Goal: Use online tool/utility: Utilize a website feature to perform a specific function

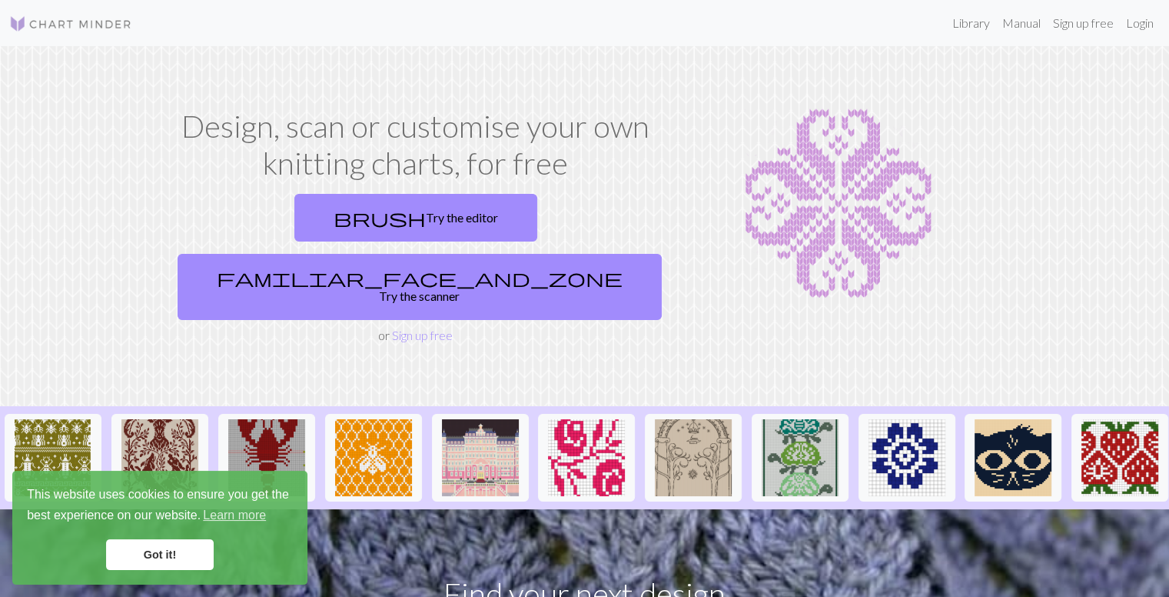
click at [344, 214] on link "brush Try the editor" at bounding box center [415, 218] width 243 height 48
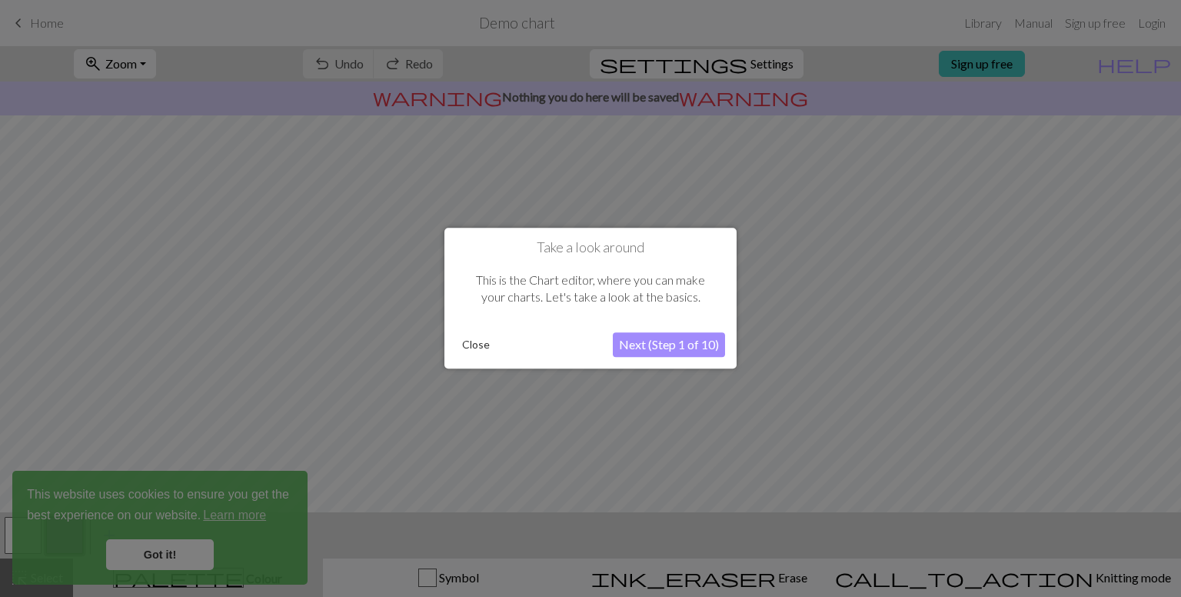
click at [171, 551] on div at bounding box center [590, 298] width 1181 height 597
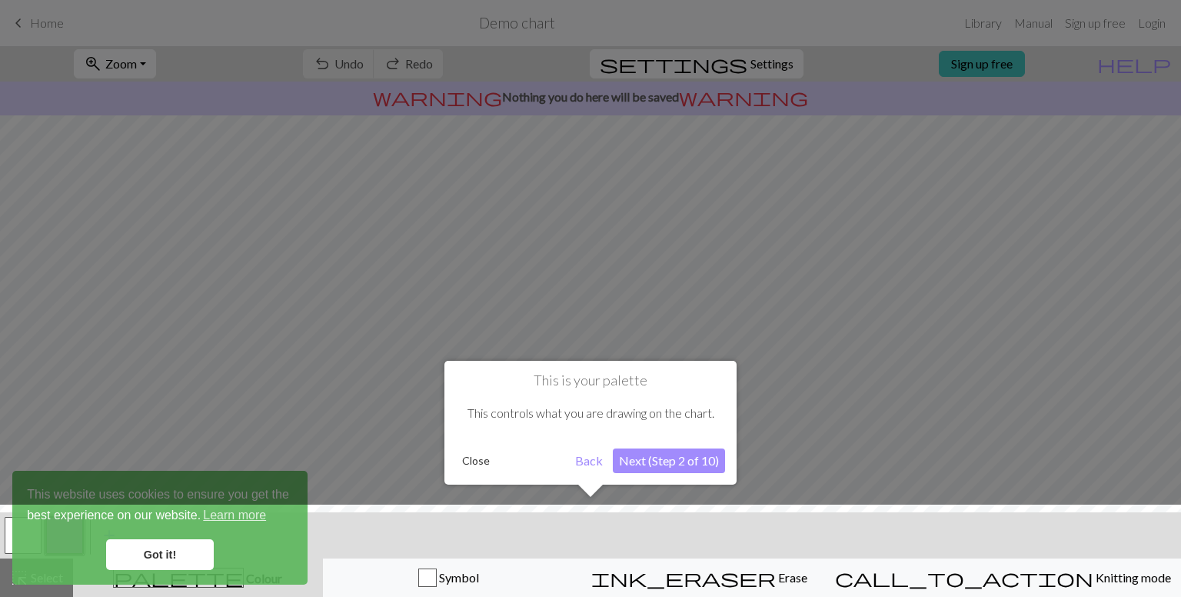
click at [674, 461] on button "Next (Step 2 of 10)" at bounding box center [669, 460] width 112 height 25
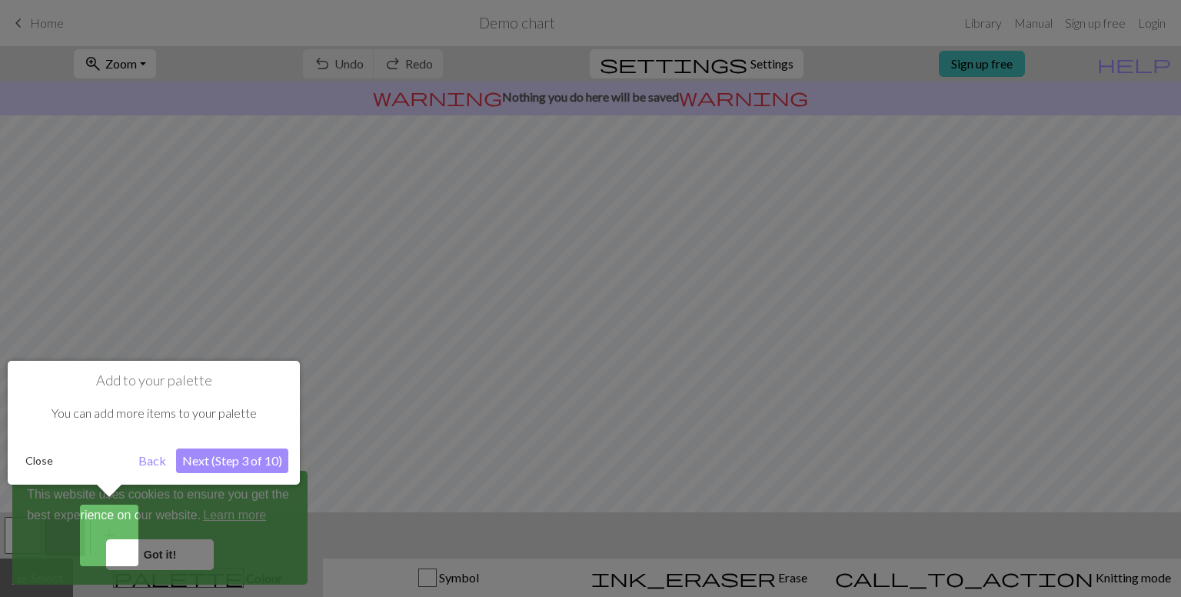
click at [274, 454] on button "Next (Step 3 of 10)" at bounding box center [232, 460] width 112 height 25
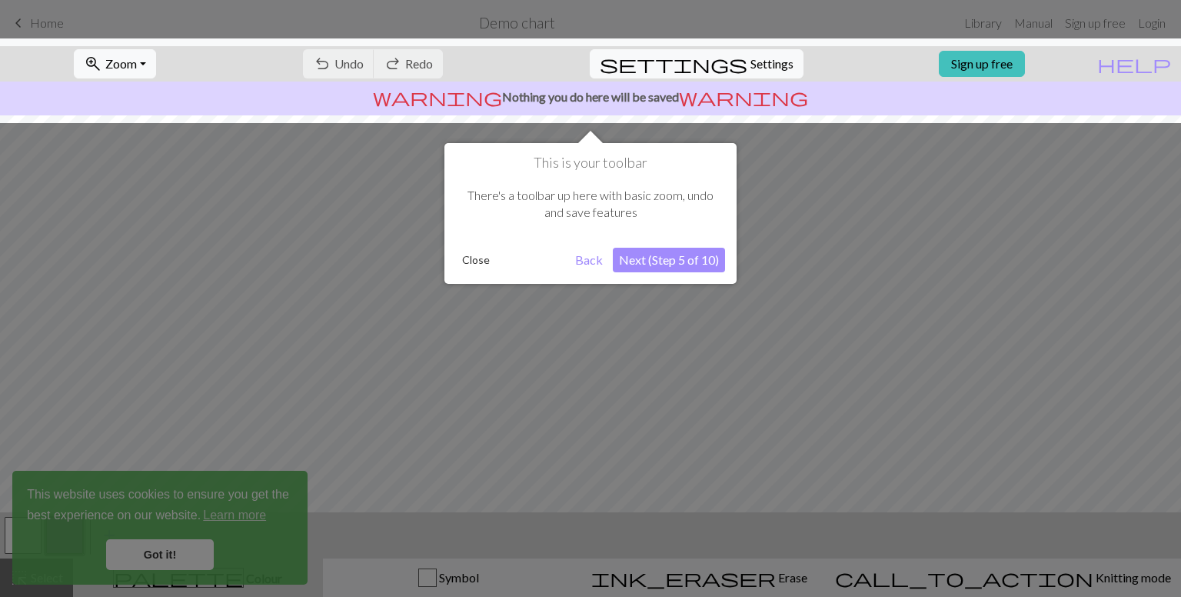
click at [166, 556] on div at bounding box center [590, 298] width 1181 height 597
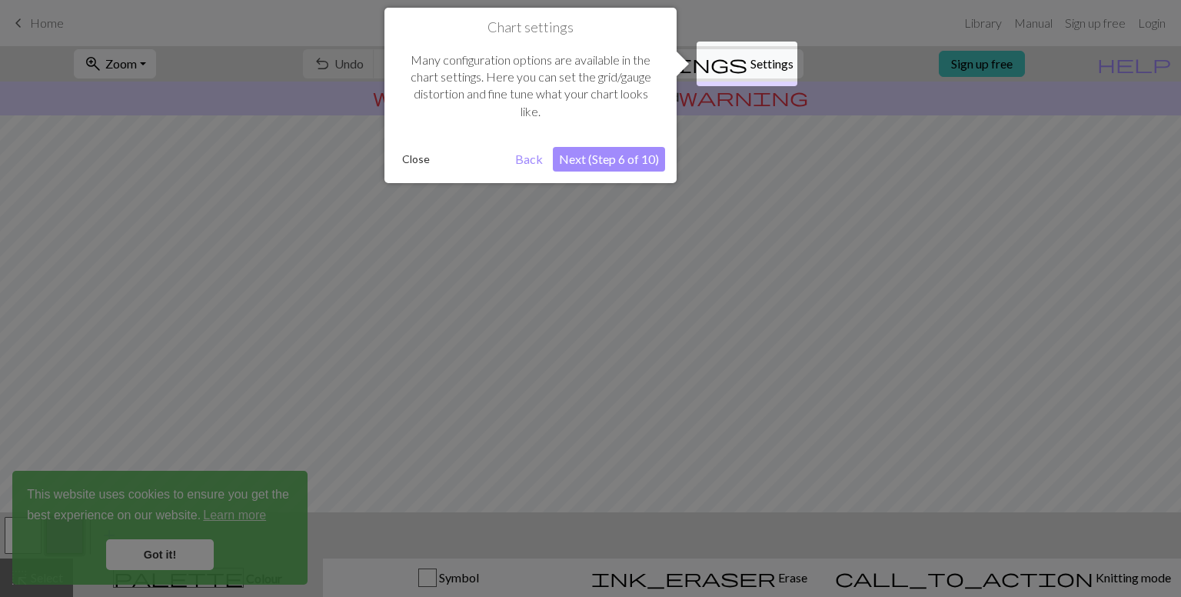
click at [594, 164] on button "Next (Step 6 of 10)" at bounding box center [609, 159] width 112 height 25
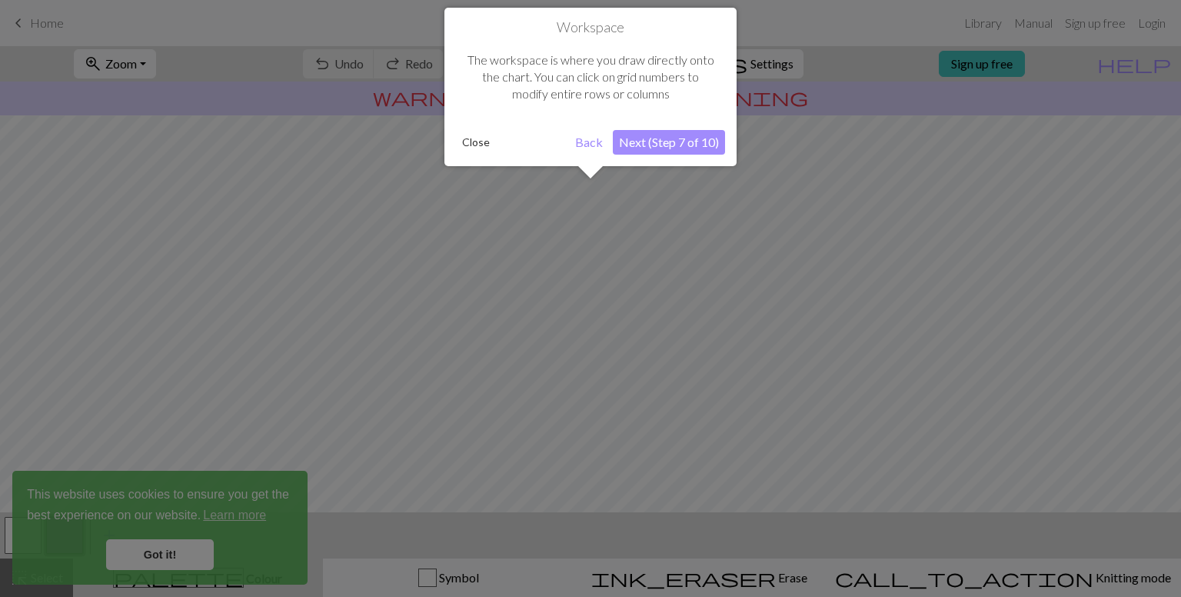
scroll to position [91, 0]
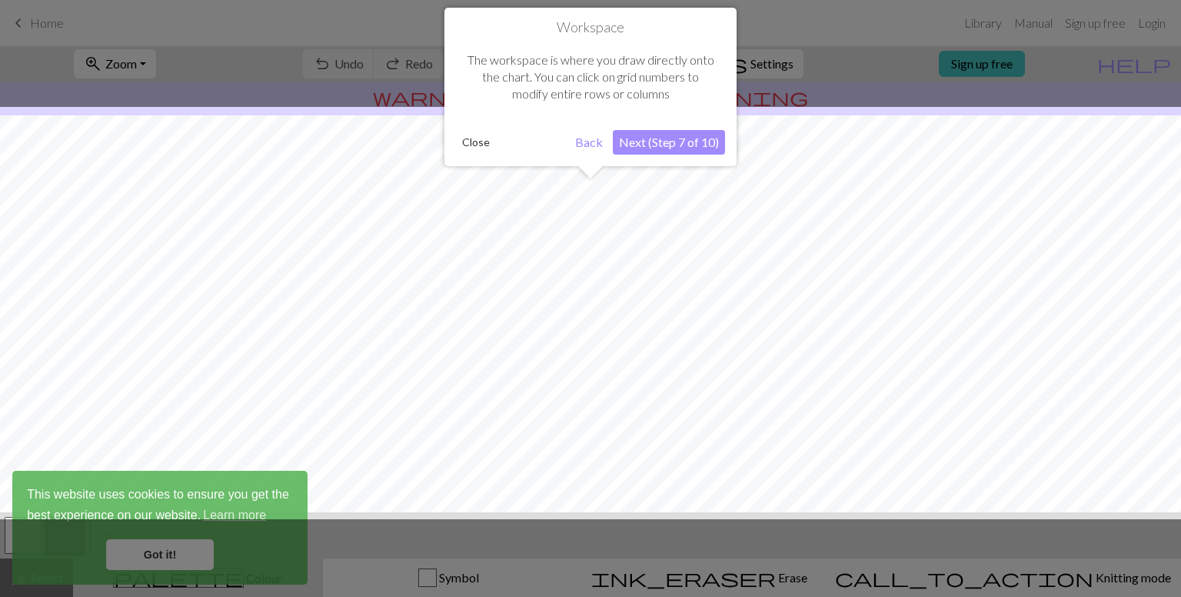
click at [677, 142] on button "Next (Step 7 of 10)" at bounding box center [669, 142] width 112 height 25
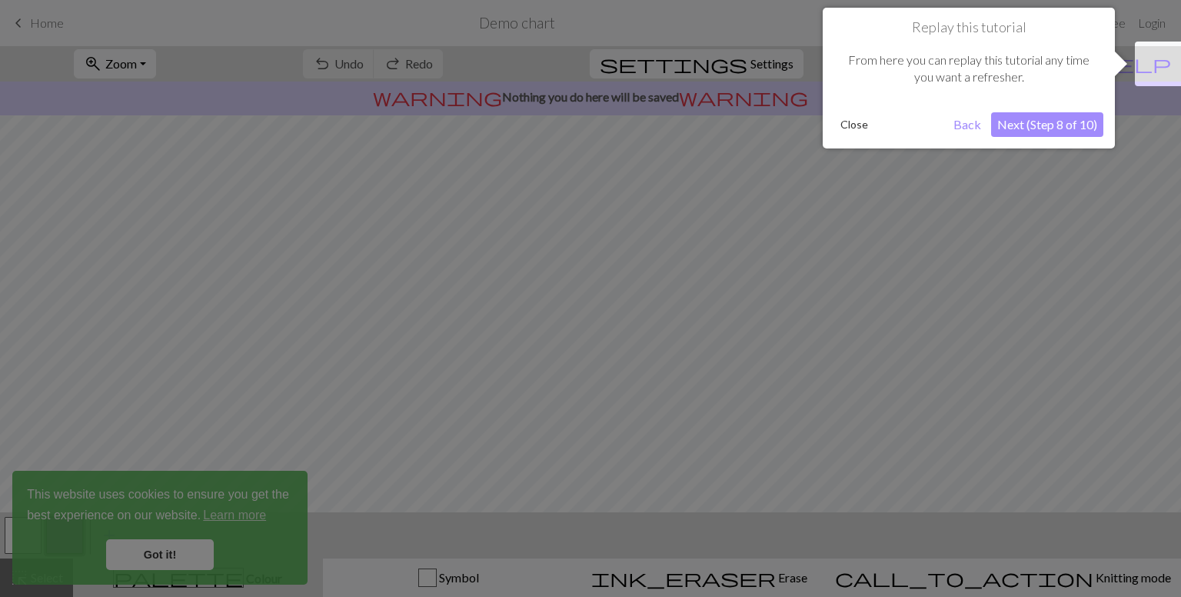
click at [1049, 131] on button "Next (Step 8 of 10)" at bounding box center [1047, 124] width 112 height 25
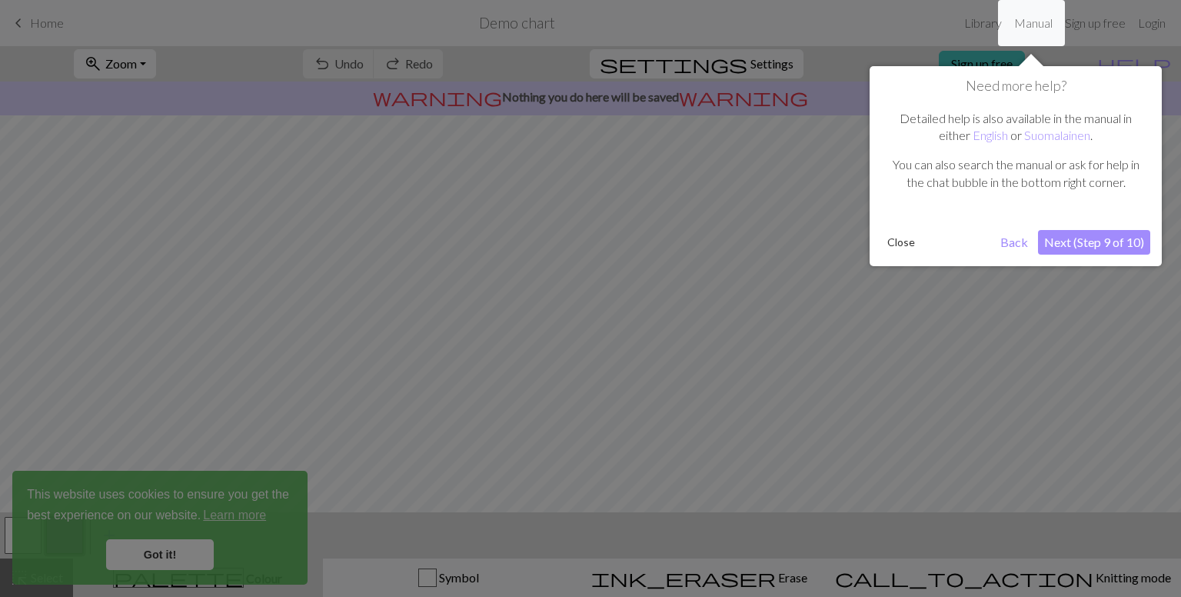
click at [1103, 248] on button "Next (Step 9 of 10)" at bounding box center [1094, 242] width 112 height 25
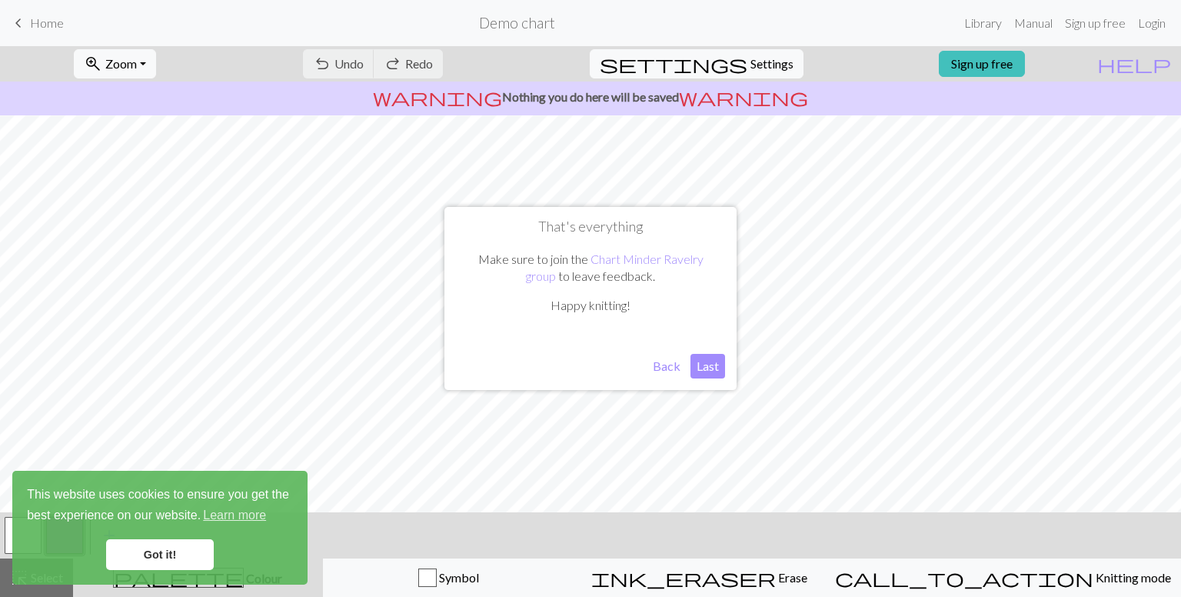
click at [714, 359] on button "Last" at bounding box center [707, 366] width 35 height 25
click at [740, 75] on button "settings Settings" at bounding box center [697, 63] width 214 height 29
select select "aran"
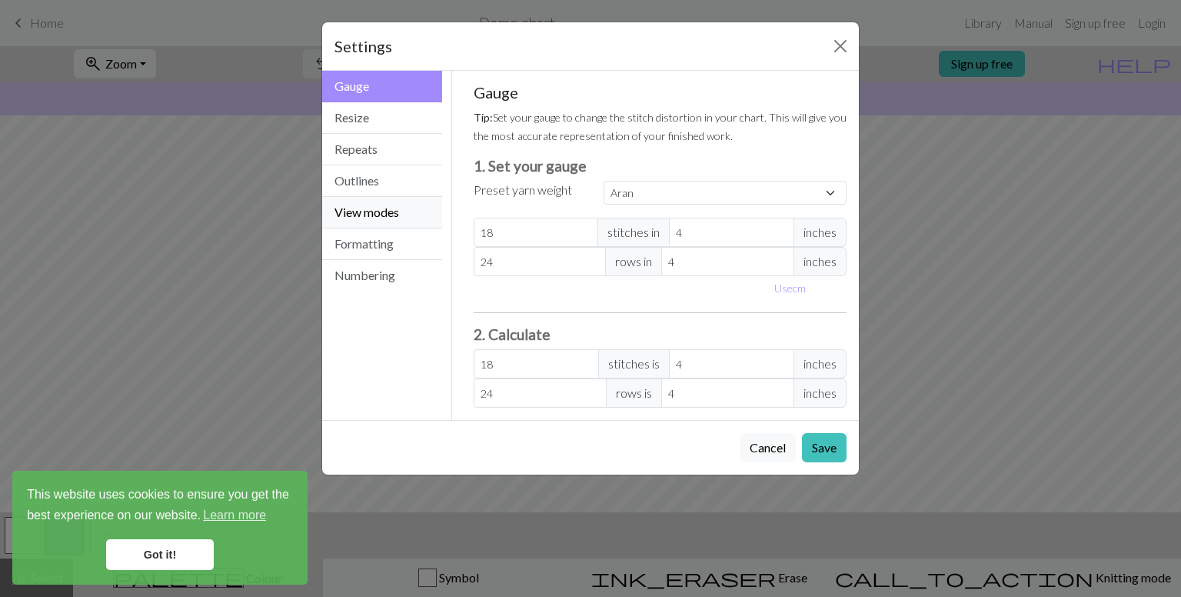
click at [401, 215] on button "View modes" at bounding box center [382, 213] width 120 height 32
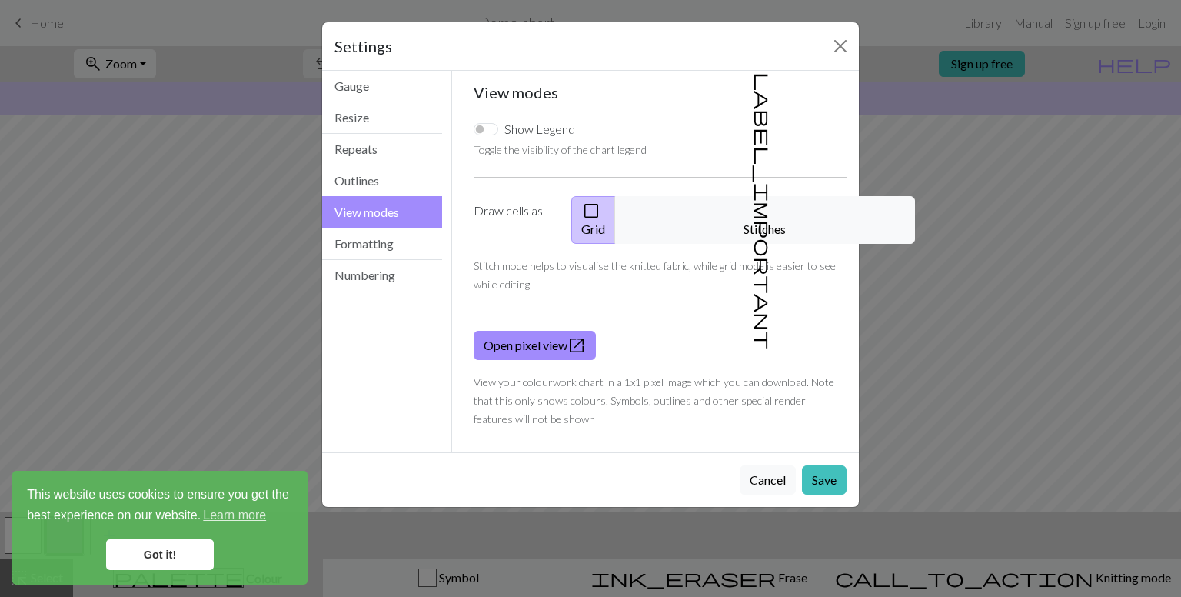
click at [749, 200] on button "label_important Stitches" at bounding box center [765, 220] width 300 height 48
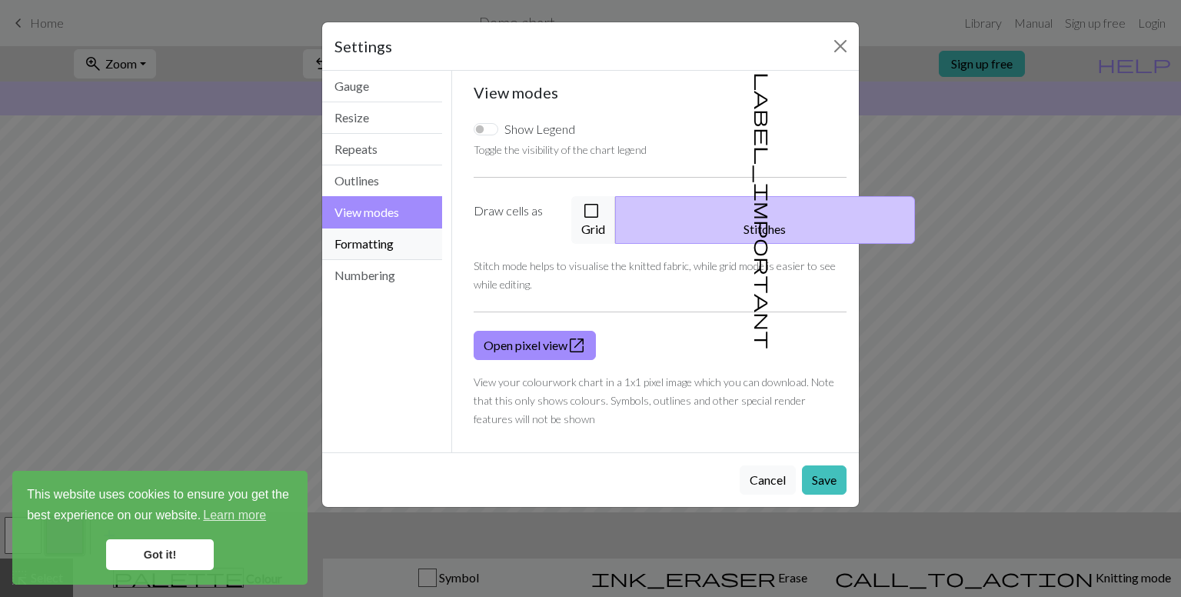
click at [408, 241] on button "Formatting" at bounding box center [382, 244] width 120 height 32
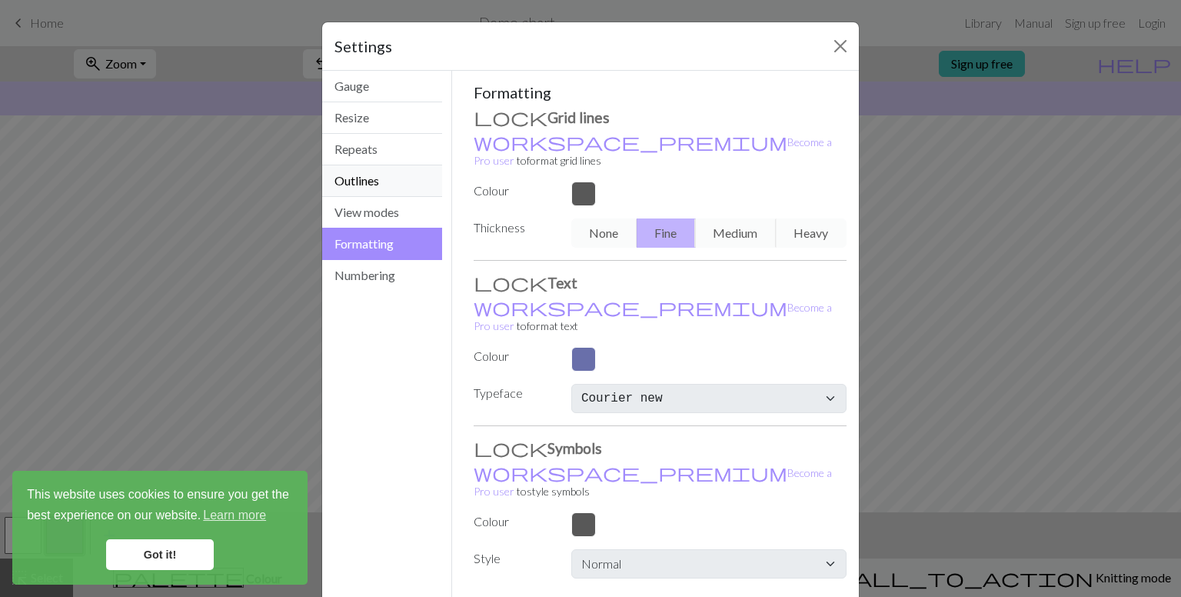
click at [398, 185] on button "Outlines" at bounding box center [382, 181] width 120 height 32
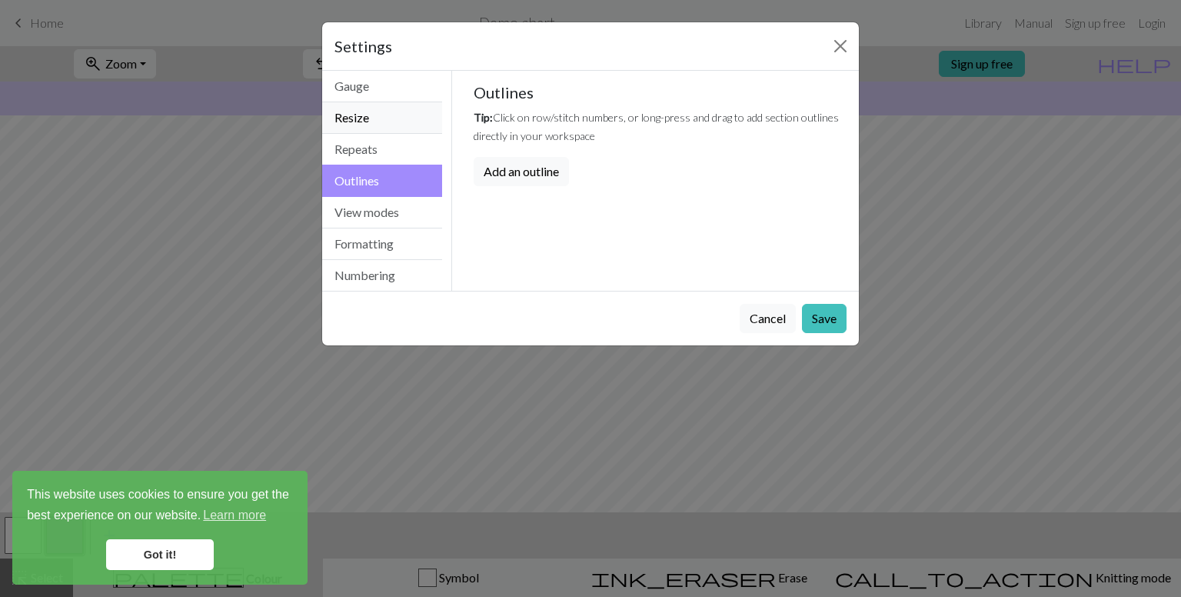
click at [404, 125] on button "Resize" at bounding box center [382, 118] width 120 height 32
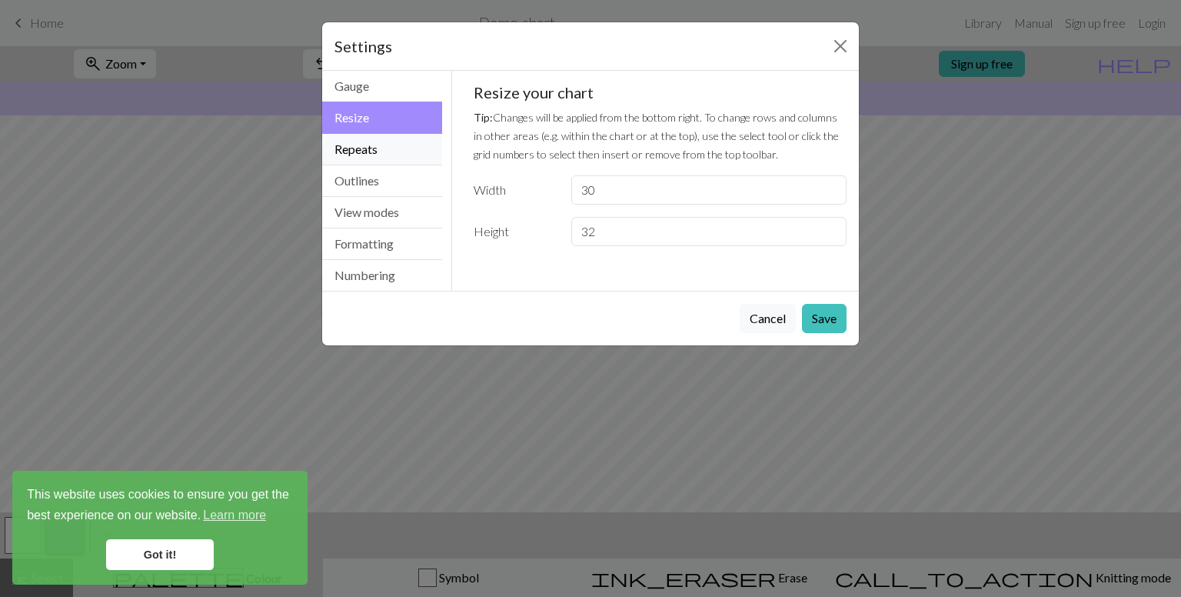
click at [403, 142] on button "Repeats" at bounding box center [382, 150] width 120 height 32
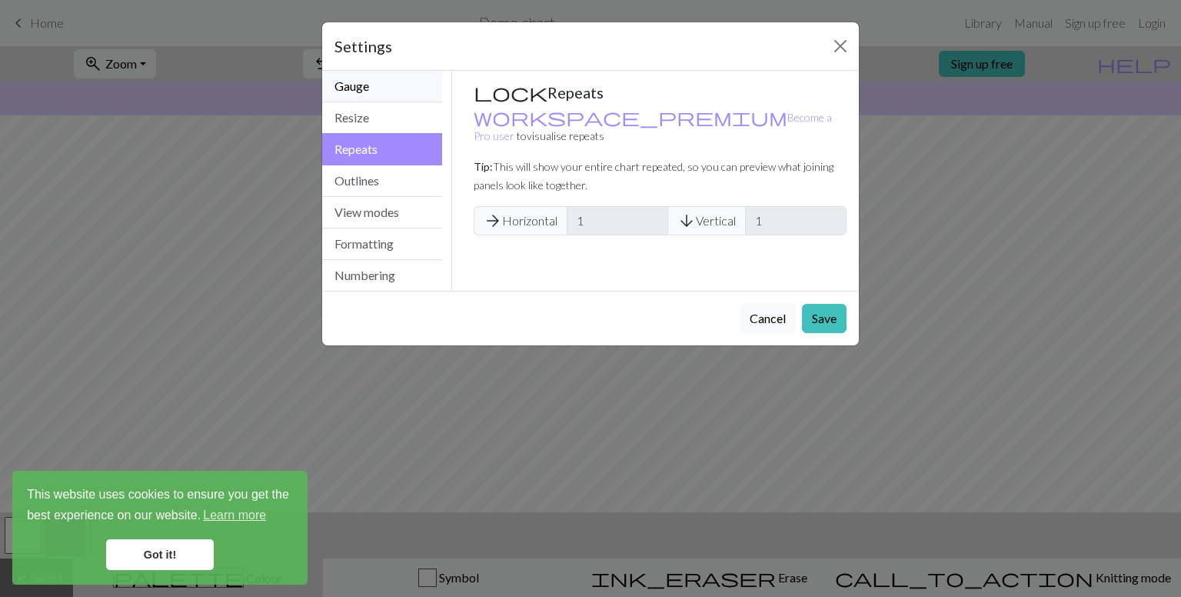
click at [400, 72] on button "Gauge" at bounding box center [382, 87] width 120 height 32
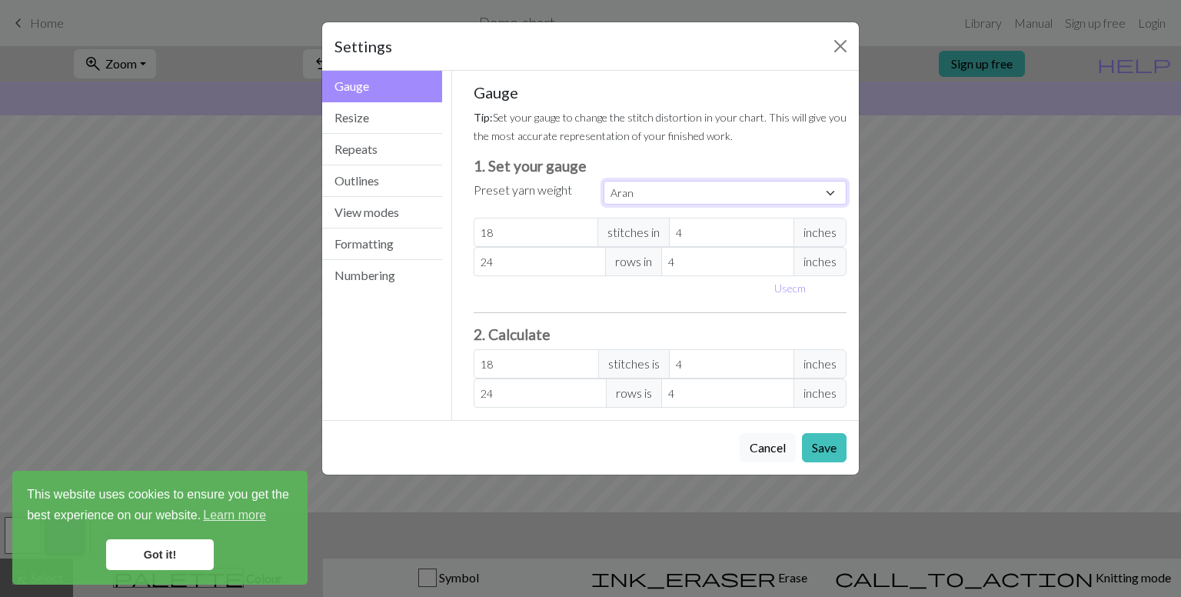
click at [654, 188] on select "Custom Square Lace Light Fingering Fingering Sport Double knit Worsted Aran Bul…" at bounding box center [725, 193] width 243 height 24
click at [670, 191] on select "Custom Square Lace Light Fingering Fingering Sport Double knit Worsted Aran Bul…" at bounding box center [725, 193] width 243 height 24
click at [832, 451] on button "Save" at bounding box center [824, 447] width 45 height 29
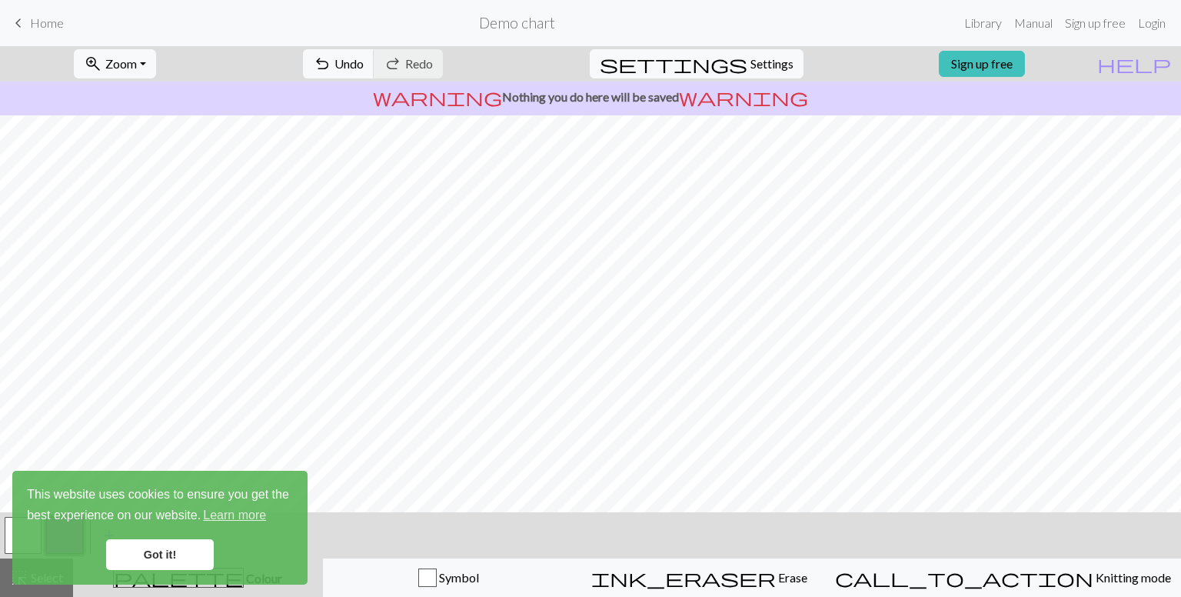
click at [168, 557] on link "Got it!" at bounding box center [160, 554] width 108 height 31
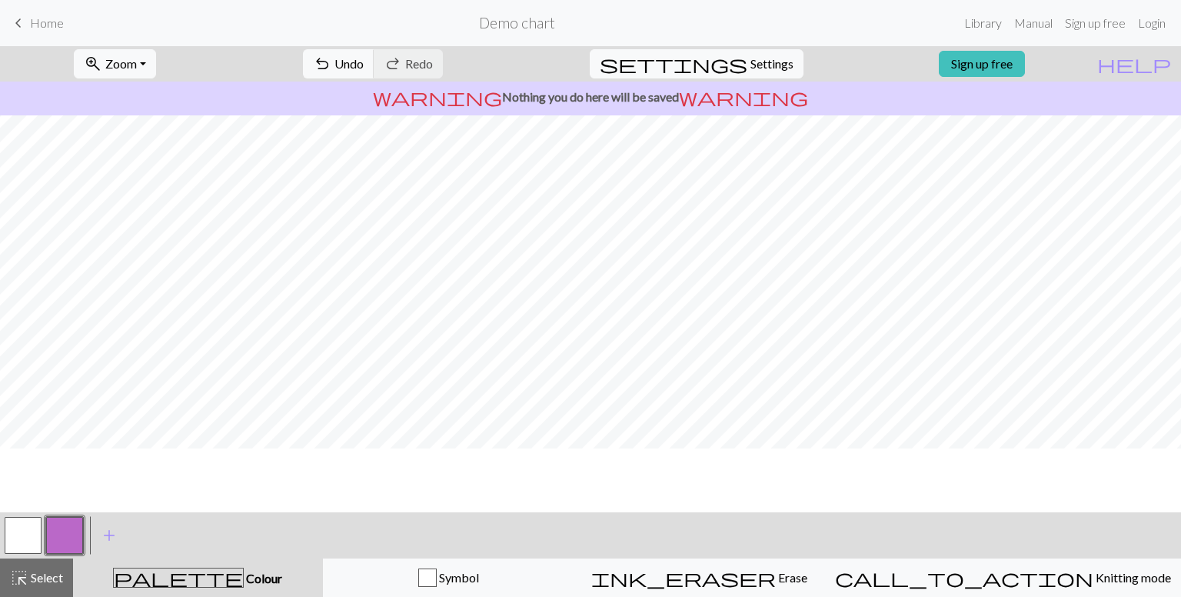
scroll to position [0, 0]
